Goal: Find specific page/section: Find specific page/section

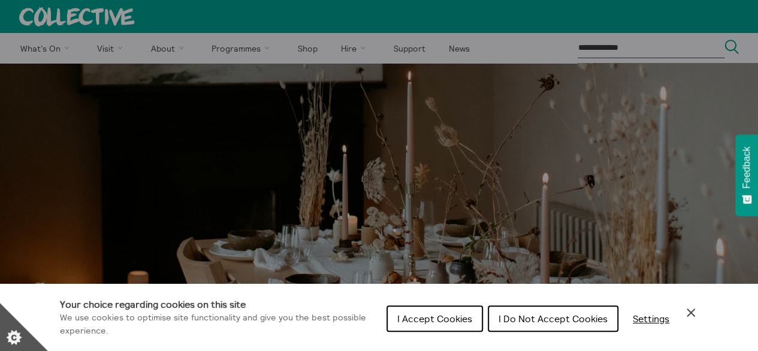
click at [515, 314] on span "I Do Not Accept Cookies" at bounding box center [553, 318] width 109 height 12
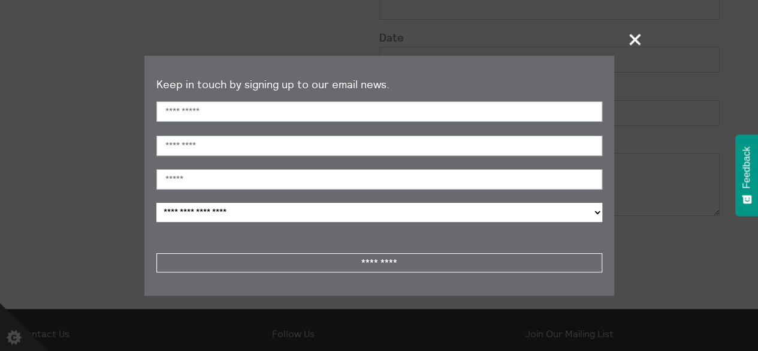
scroll to position [847, 0]
click at [633, 42] on span "+" at bounding box center [635, 39] width 35 height 35
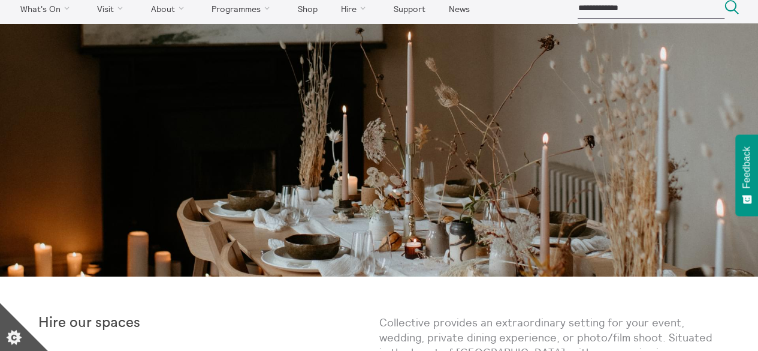
scroll to position [0, 0]
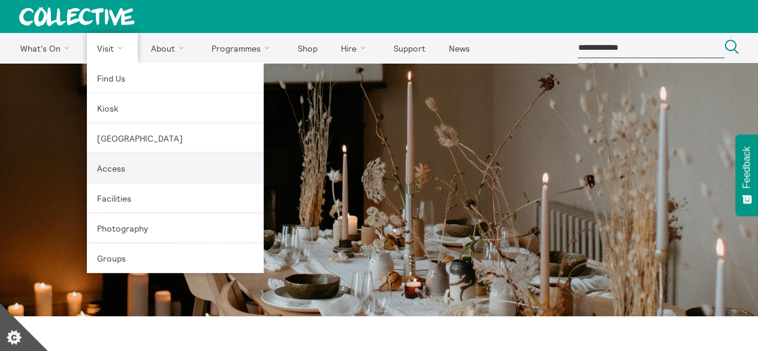
click at [101, 165] on link "Access" at bounding box center [175, 168] width 177 height 30
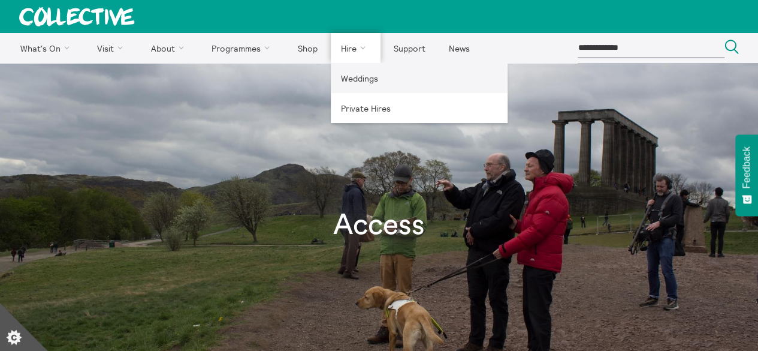
click at [357, 77] on link "Weddings" at bounding box center [419, 78] width 177 height 30
